Goal: Information Seeking & Learning: Understand process/instructions

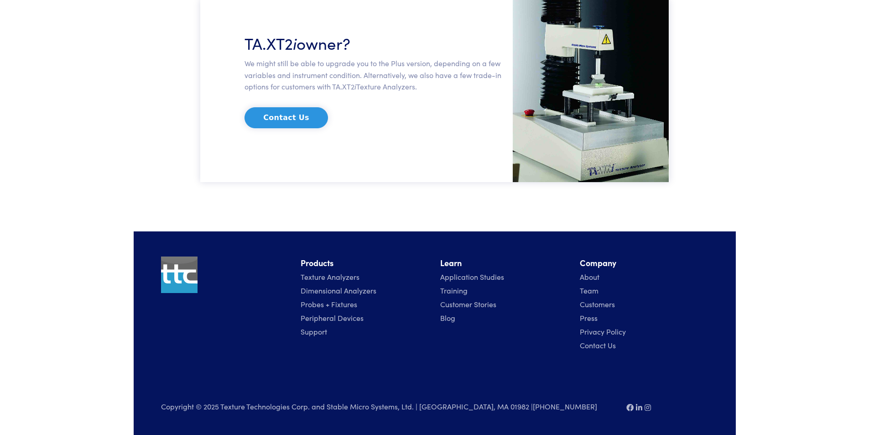
scroll to position [1029, 0]
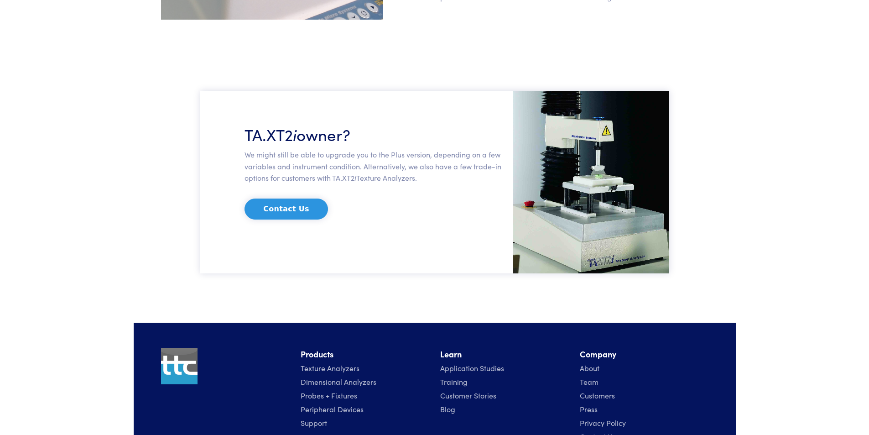
click at [608, 166] on img at bounding box center [591, 182] width 157 height 183
click at [607, 167] on img at bounding box center [591, 182] width 157 height 183
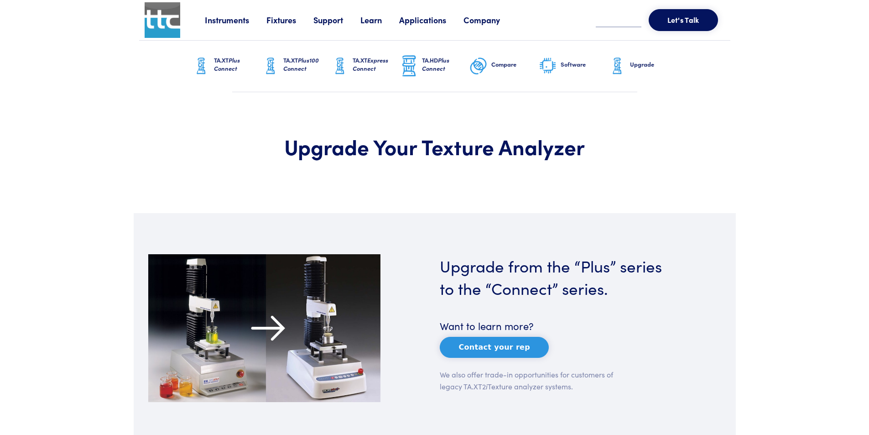
scroll to position [91, 0]
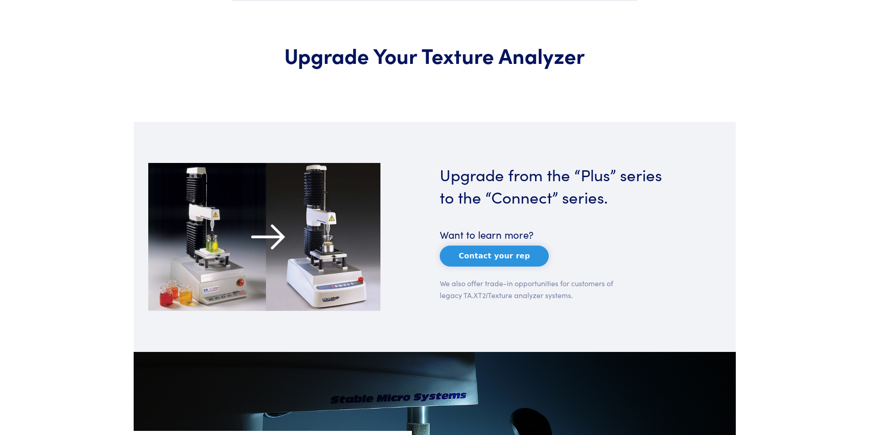
click at [229, 243] on img at bounding box center [264, 237] width 232 height 148
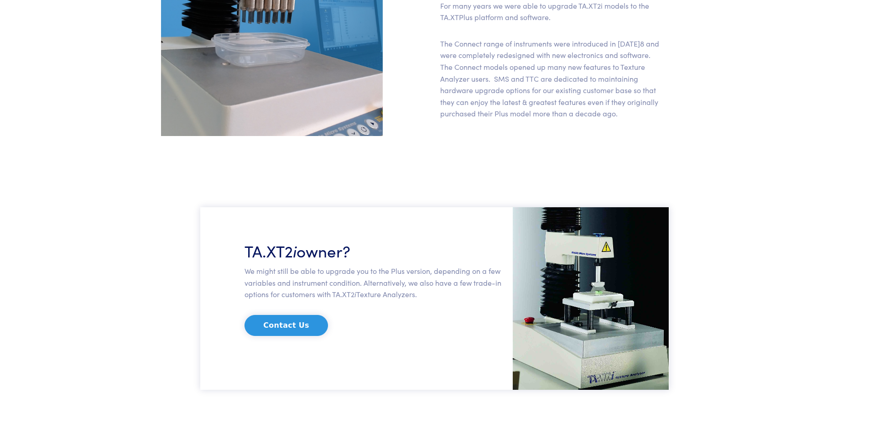
scroll to position [1120, 0]
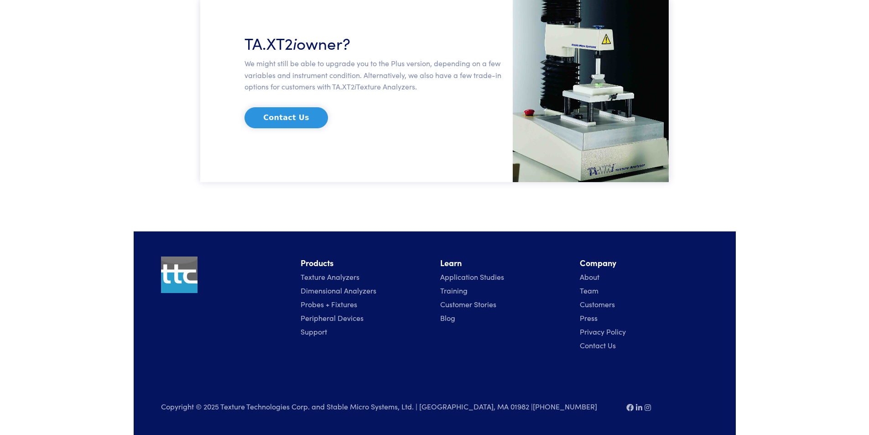
click at [606, 44] on img at bounding box center [591, 91] width 157 height 183
drag, startPoint x: 606, startPoint y: 44, endPoint x: 553, endPoint y: 156, distance: 123.5
click at [570, 160] on img at bounding box center [591, 91] width 157 height 183
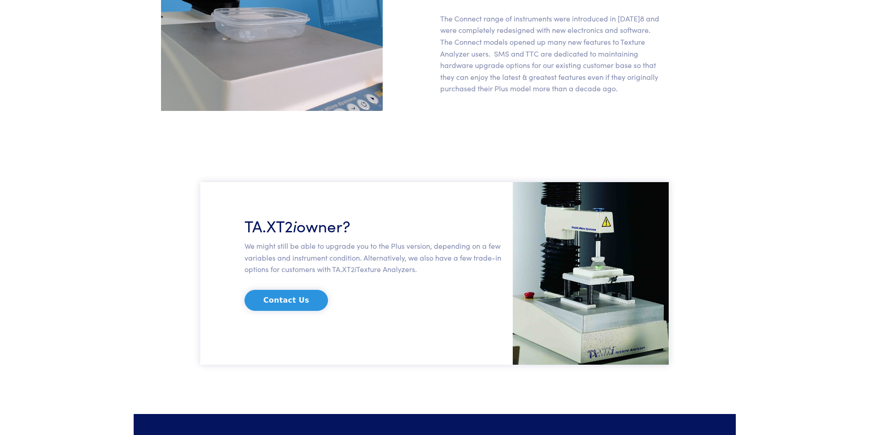
click at [576, 192] on img at bounding box center [591, 273] width 157 height 183
click at [600, 277] on img at bounding box center [591, 273] width 157 height 183
click at [598, 278] on img at bounding box center [591, 273] width 157 height 183
